Goal: Task Accomplishment & Management: Use online tool/utility

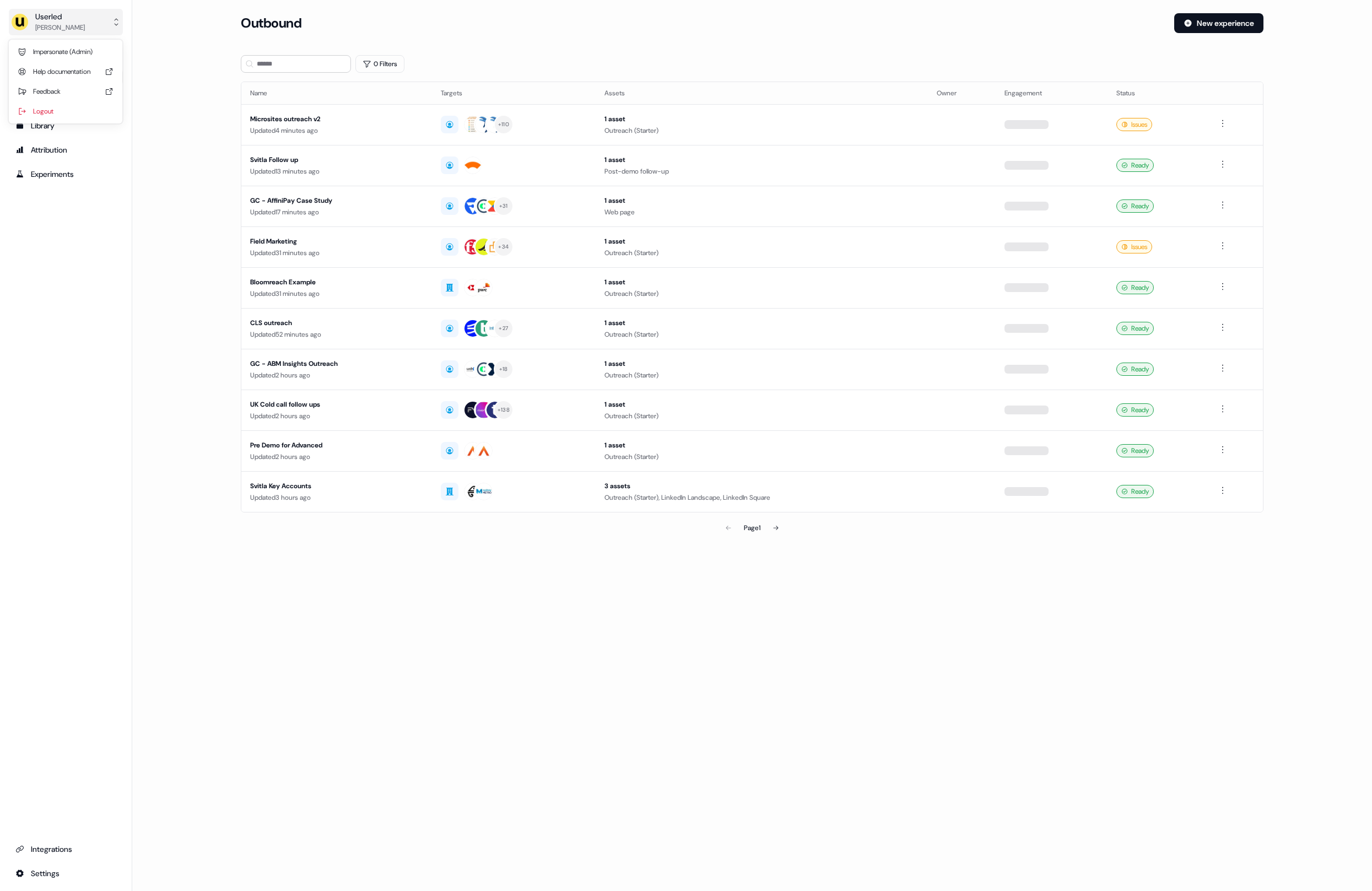
click at [71, 15] on div "Userled" at bounding box center [60, 16] width 49 height 11
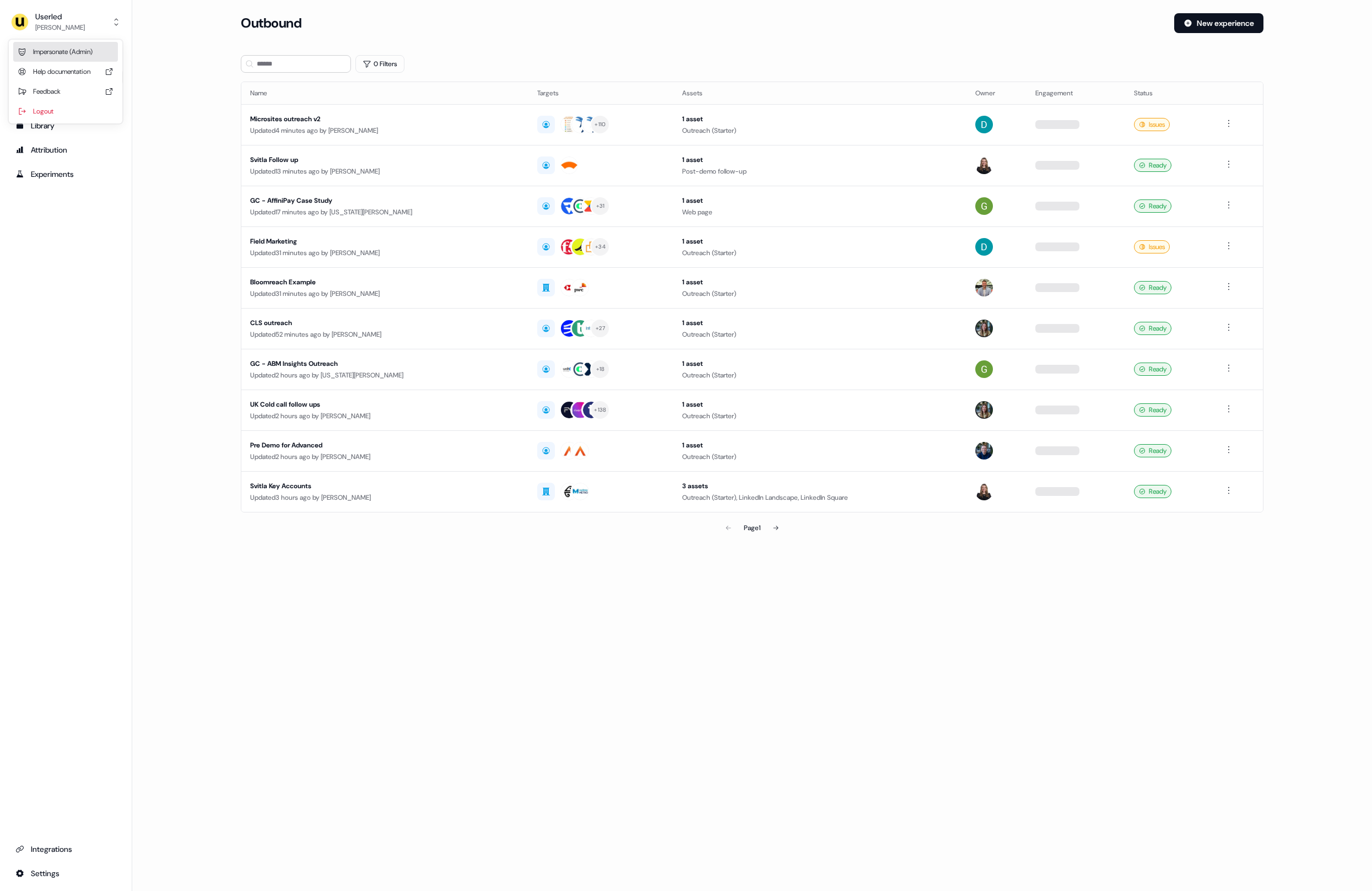
drag, startPoint x: 63, startPoint y: 47, endPoint x: 95, endPoint y: 60, distance: 34.5
click at [64, 47] on div "Impersonate (Admin)" at bounding box center [65, 52] width 104 height 20
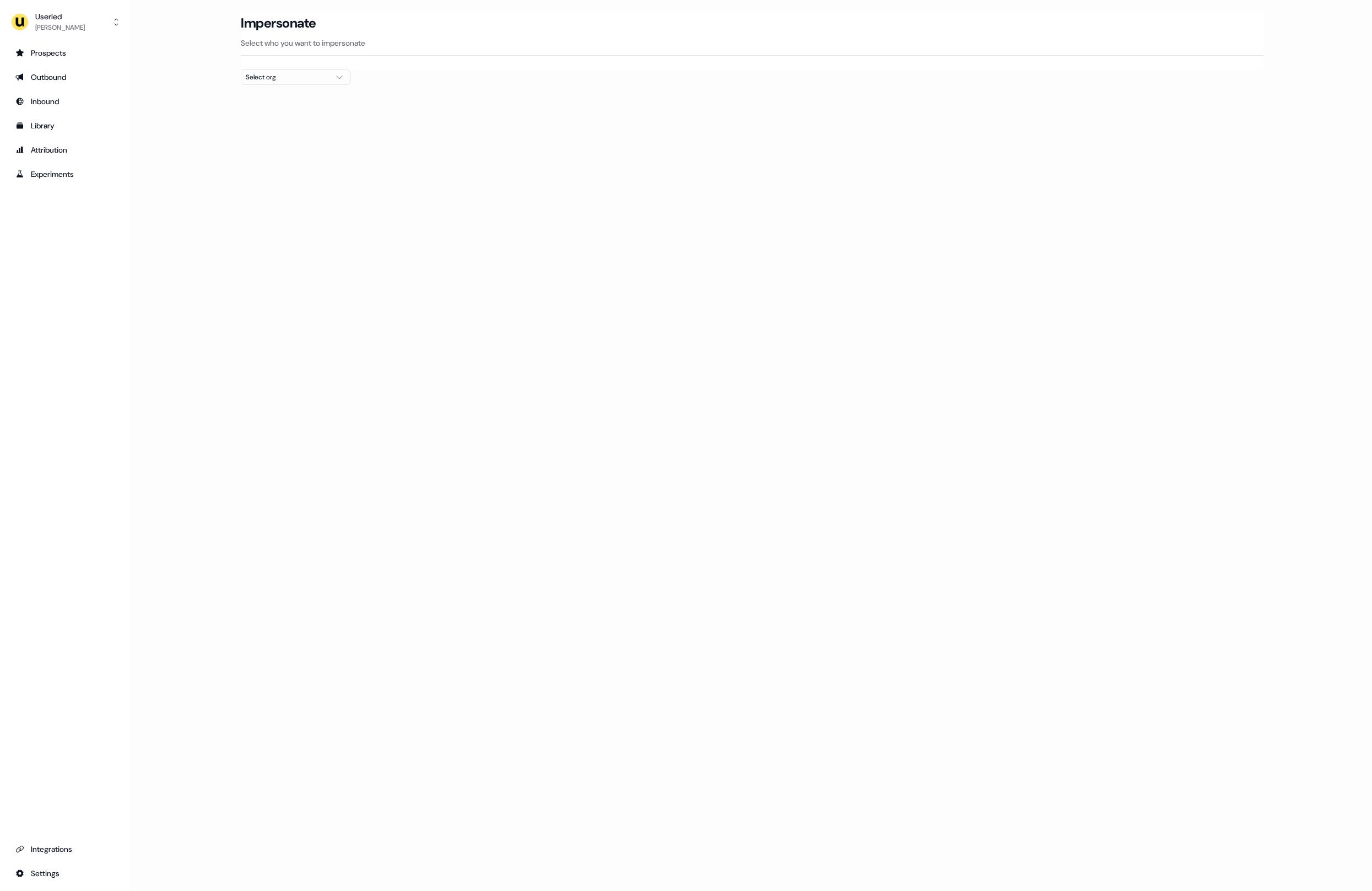
click at [269, 87] on div at bounding box center [752, 89] width 1023 height 9
click at [266, 82] on div "Select org" at bounding box center [287, 77] width 82 height 11
type input "****"
click at [264, 121] on div "Moss" at bounding box center [296, 118] width 109 height 18
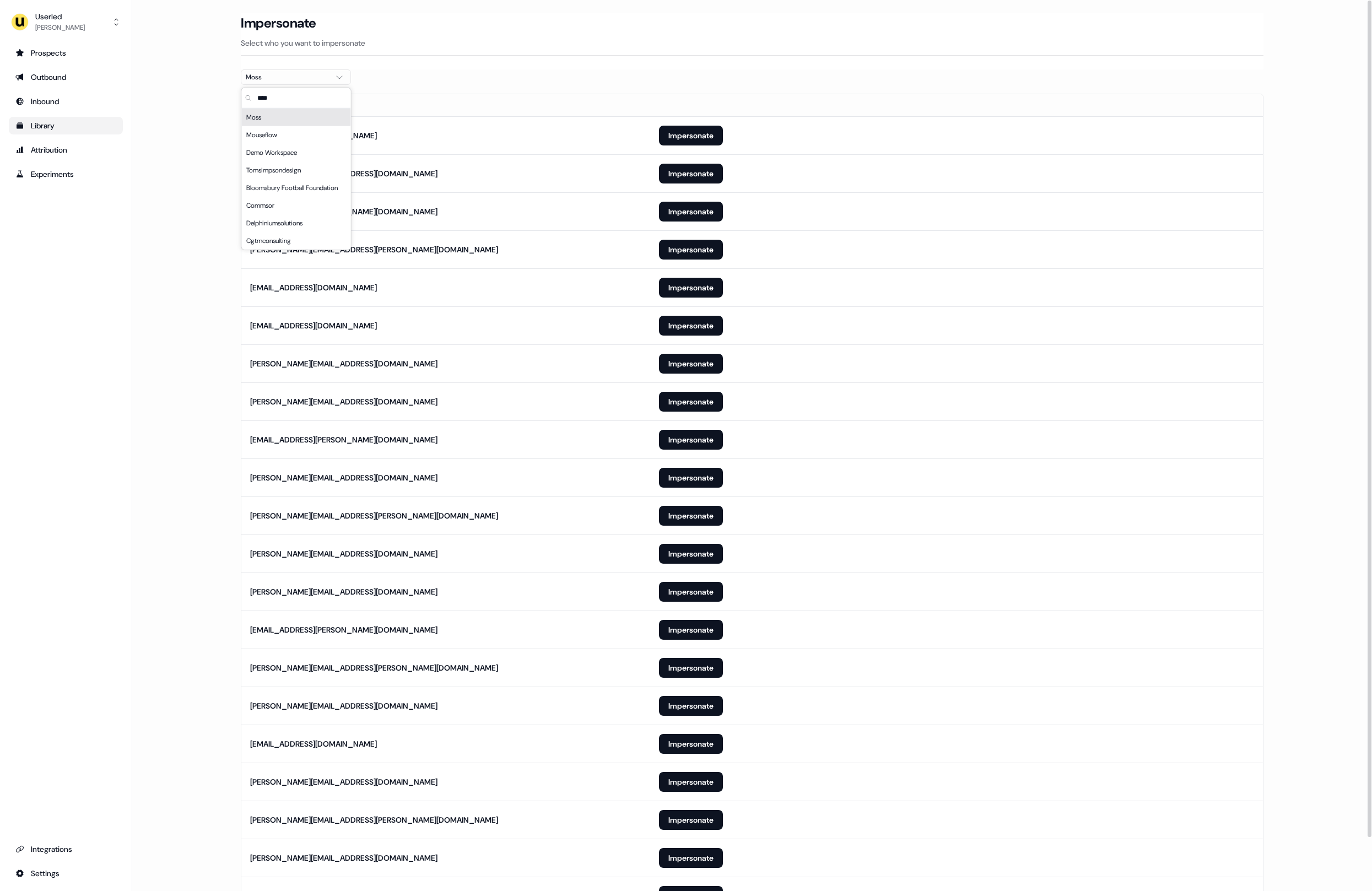
click at [119, 118] on ul "Prospects Outbound Inbound Library Attribution Experiments" at bounding box center [65, 113] width 114 height 139
drag, startPoint x: 196, startPoint y: 227, endPoint x: 230, endPoint y: 211, distance: 37.6
click at [215, 219] on main "Loading... Impersonate Select who you want to impersonate [PERSON_NAME] Email […" at bounding box center [752, 480] width 1240 height 933
click at [692, 152] on td "Impersonate" at bounding box center [956, 135] width 613 height 38
click at [705, 141] on button "Impersonate" at bounding box center [691, 135] width 64 height 20
